Goal: Check status: Verify the current state of an ongoing process or item

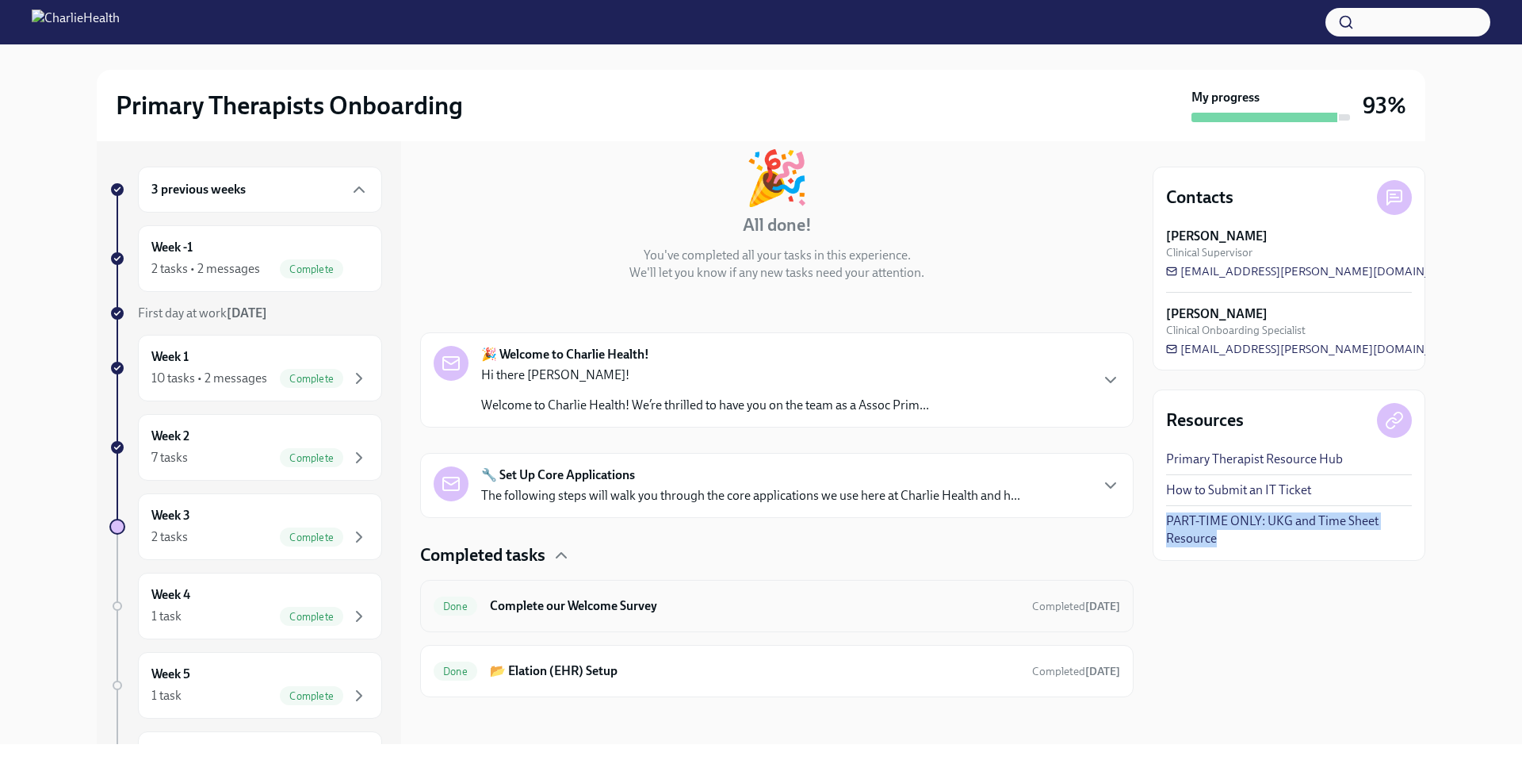
scroll to position [92, 0]
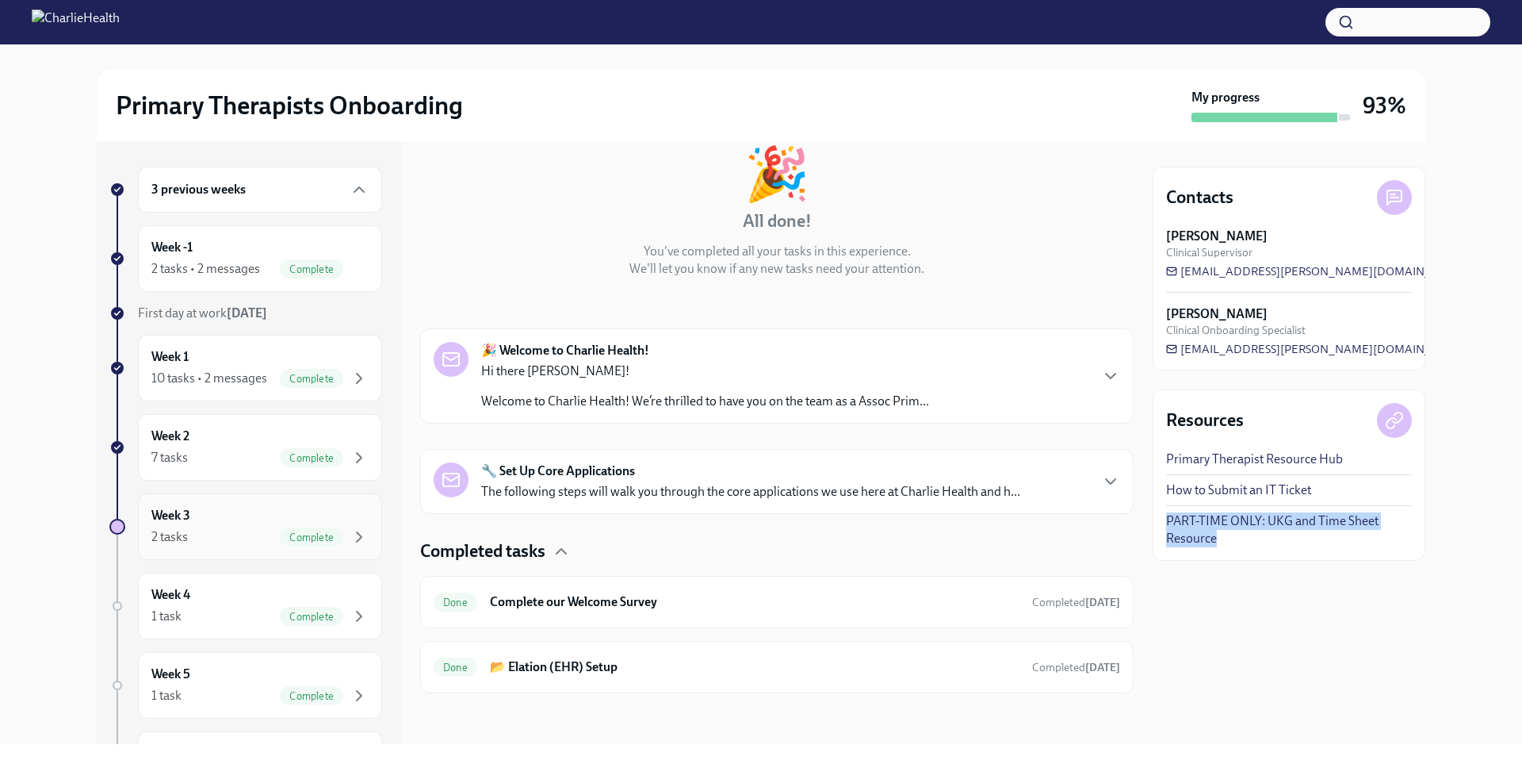
click at [234, 546] on div "2 tasks Complete" at bounding box center [259, 536] width 217 height 19
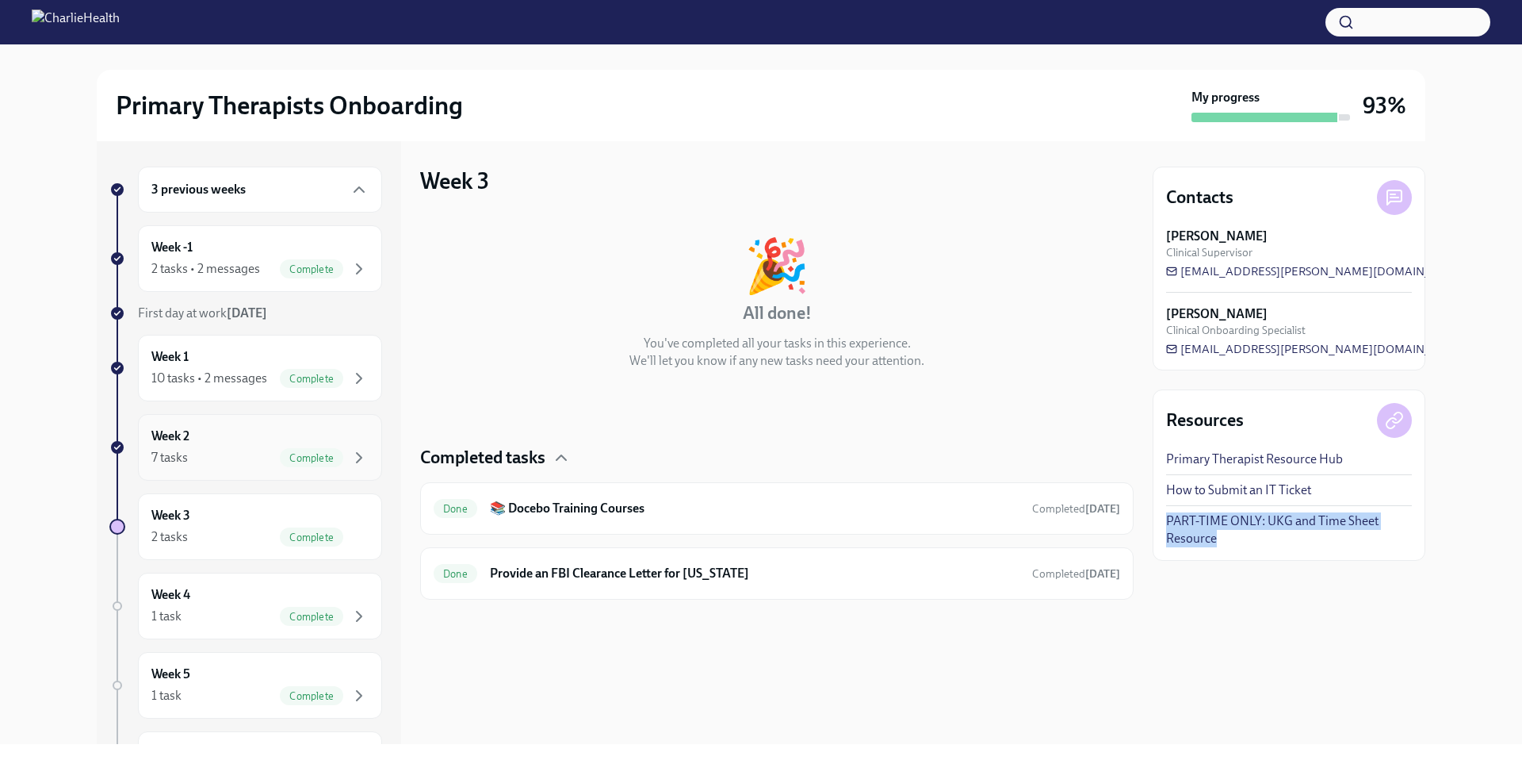
click at [214, 481] on div "Week 2 7 tasks Complete" at bounding box center [260, 447] width 244 height 67
click at [569, 644] on h6 "📌 Essential Relias Trainings" at bounding box center [749, 638] width 519 height 17
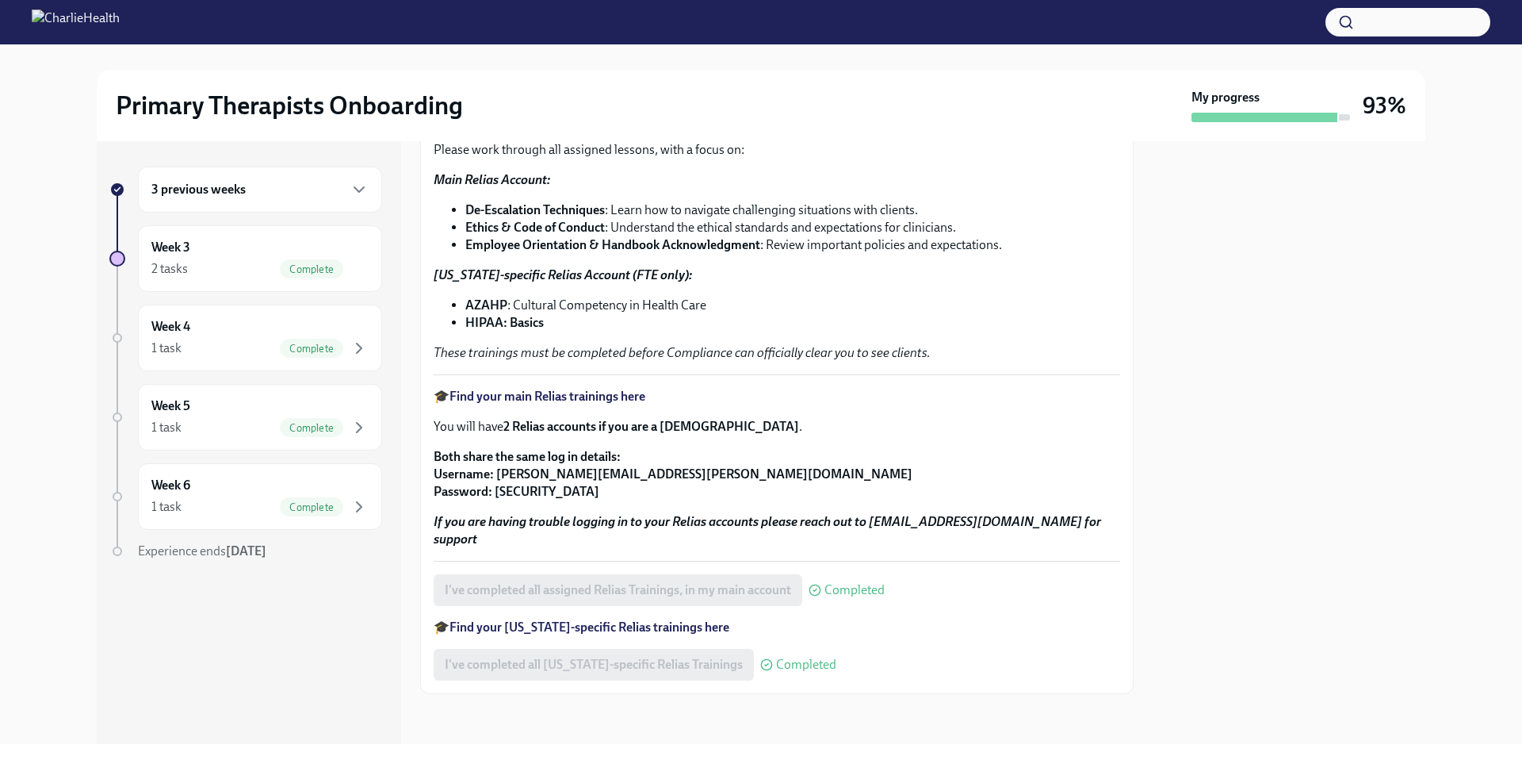
scroll to position [125, 0]
click at [216, 251] on div "Week 3 2 tasks Complete" at bounding box center [259, 259] width 217 height 40
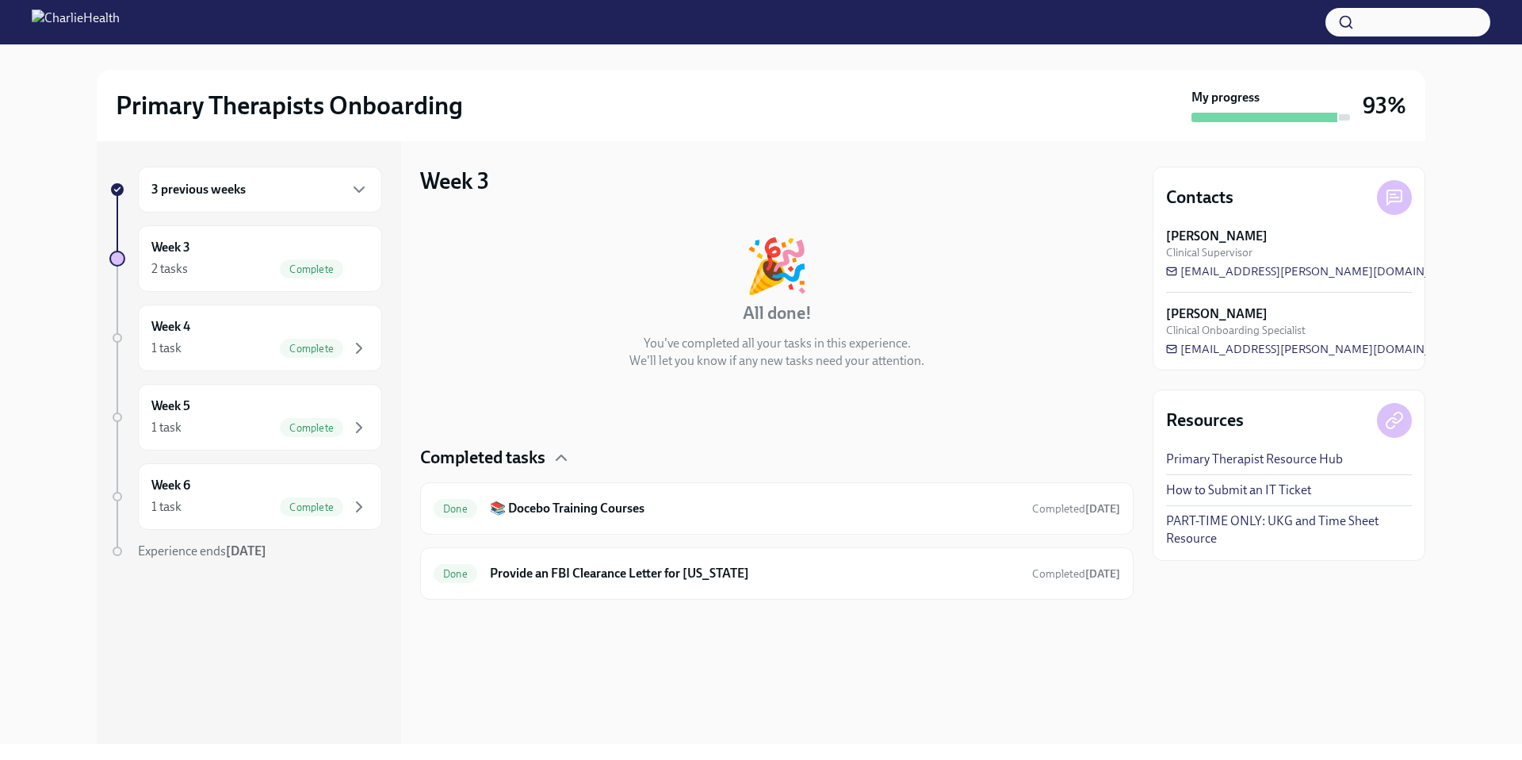
click at [247, 190] on div "3 previous weeks" at bounding box center [259, 189] width 217 height 19
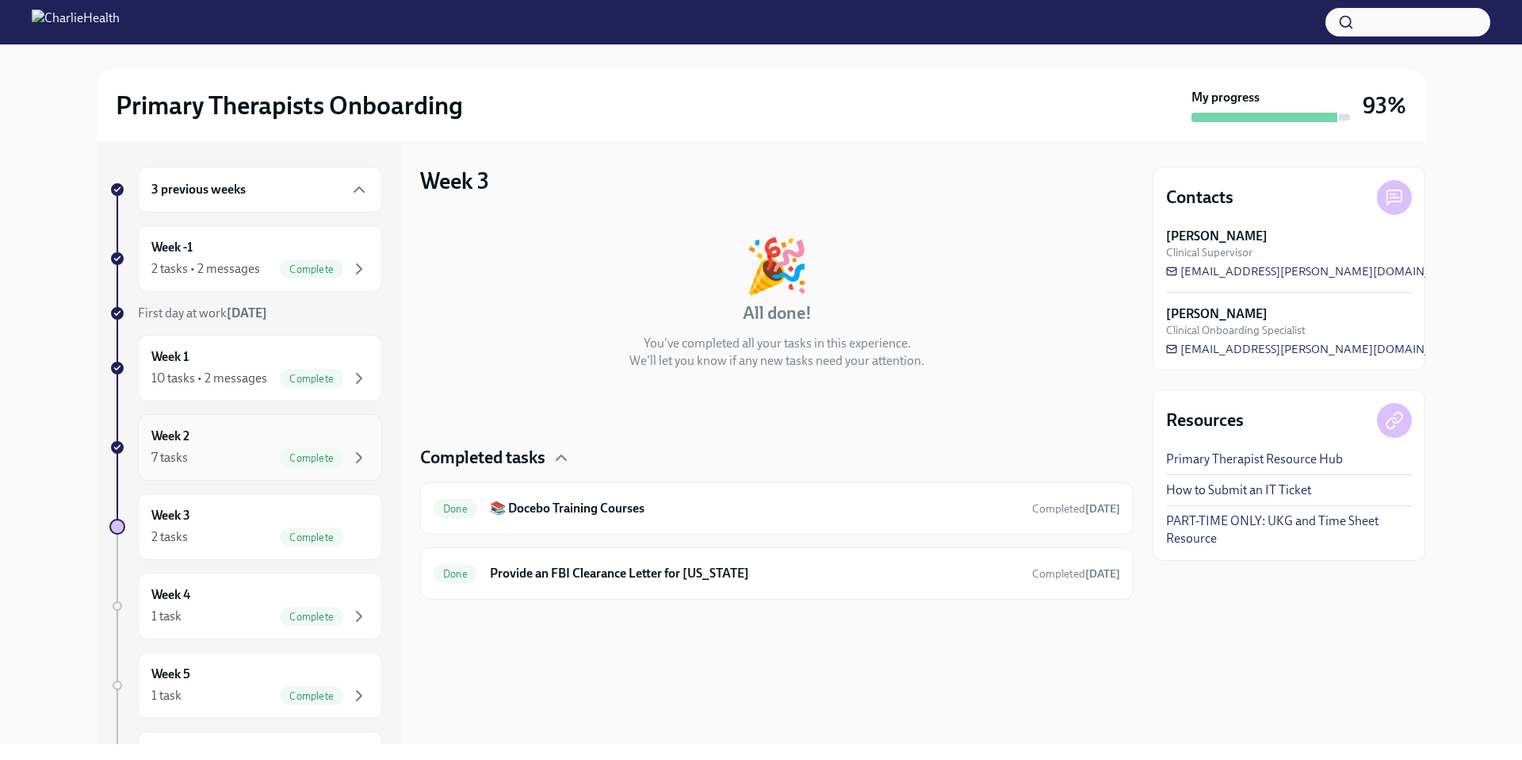
click at [213, 467] on div "7 tasks Complete" at bounding box center [259, 457] width 217 height 19
click at [596, 648] on div "Done 📌 Essential Relias Trainings Completed a day ago" at bounding box center [777, 638] width 687 height 25
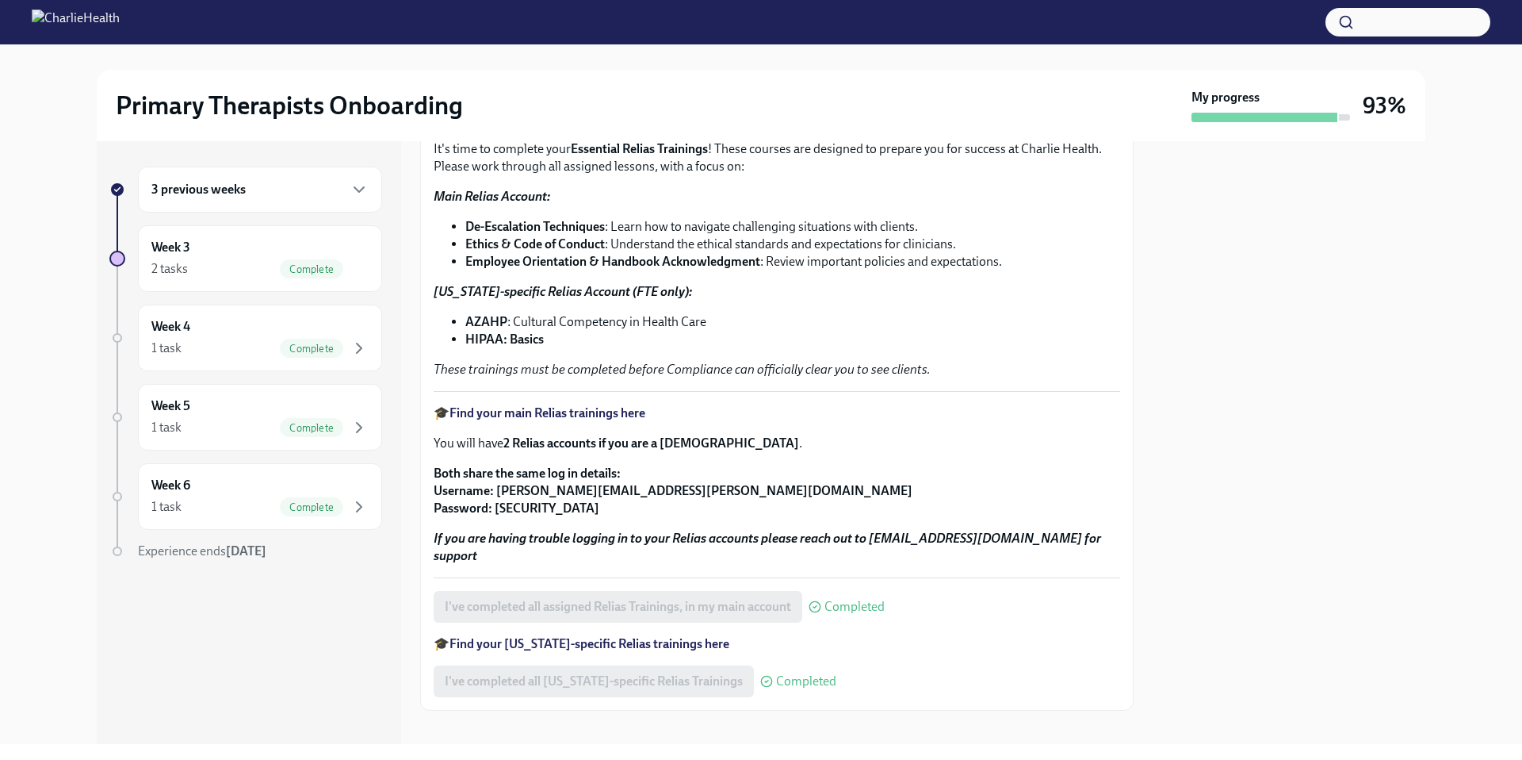
scroll to position [125, 0]
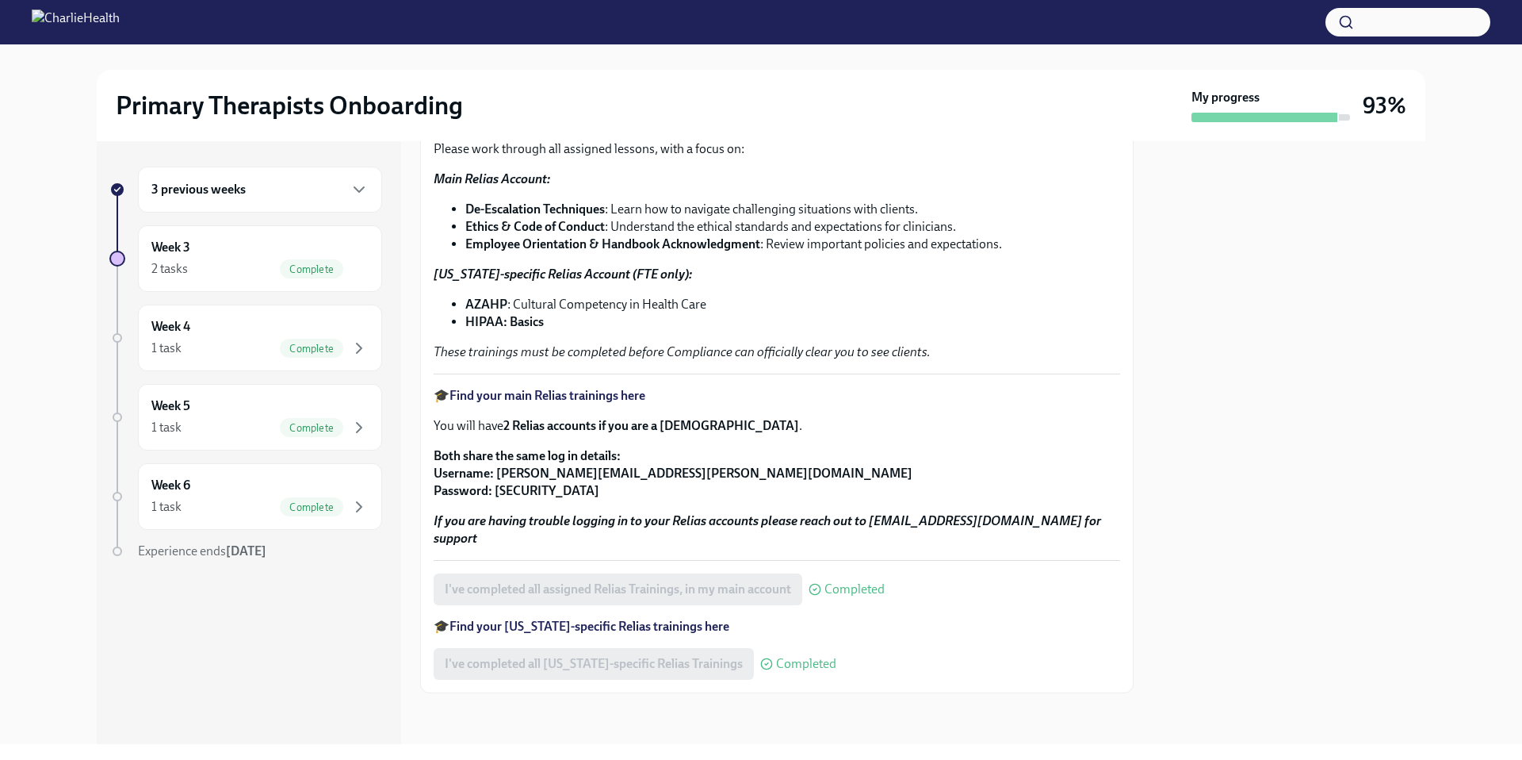
click at [571, 396] on strong "Find your main Relias trainings here" at bounding box center [548, 395] width 196 height 15
